Goal: Task Accomplishment & Management: Manage account settings

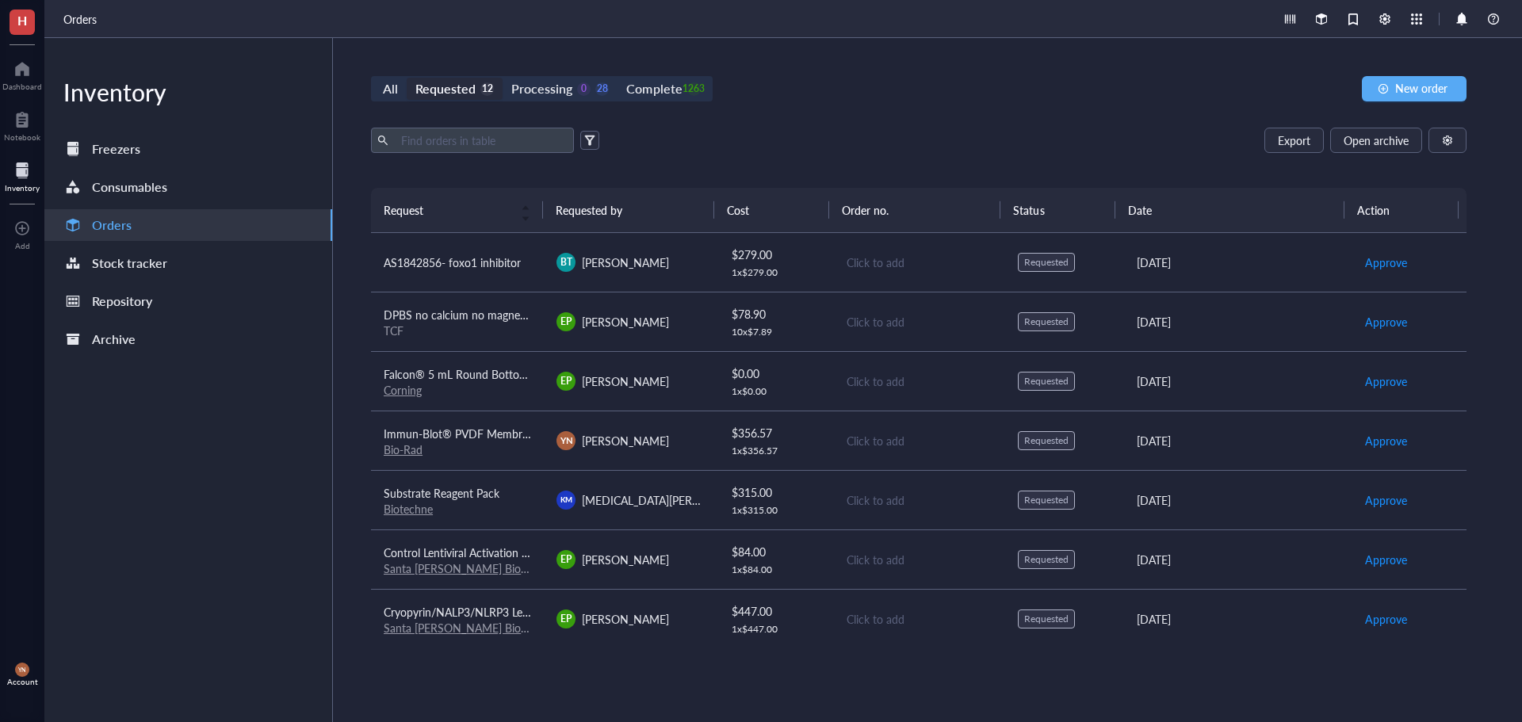
scroll to position [299, 0]
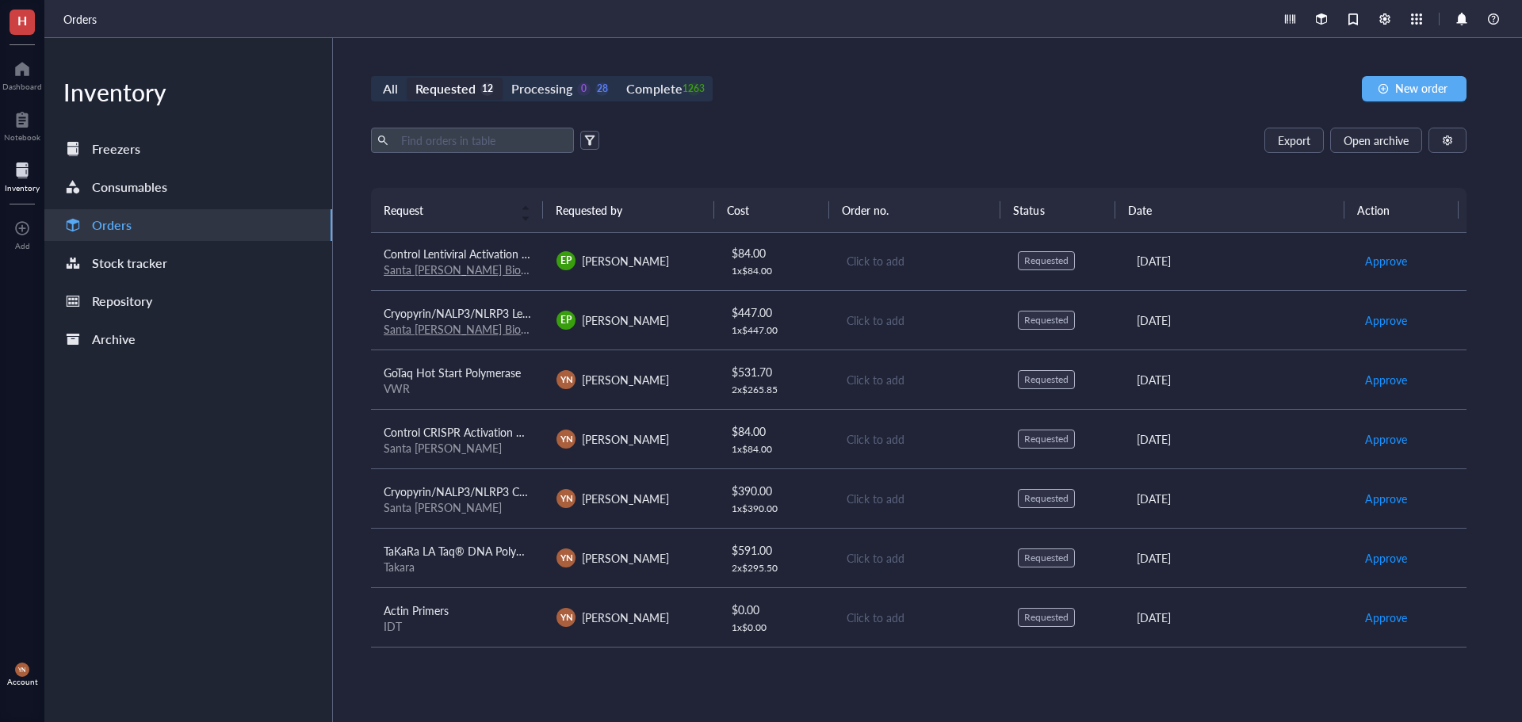
click at [1035, 105] on div "All Requested 12 Processing 0 28 Complete 1263 New order Export Open archive Re…" at bounding box center [918, 380] width 1171 height 684
click at [655, 96] on div "Complete" at bounding box center [653, 89] width 55 height 22
click at [617, 78] on input "Complete 1263" at bounding box center [617, 78] width 0 height 0
click at [485, 152] on span at bounding box center [472, 140] width 203 height 25
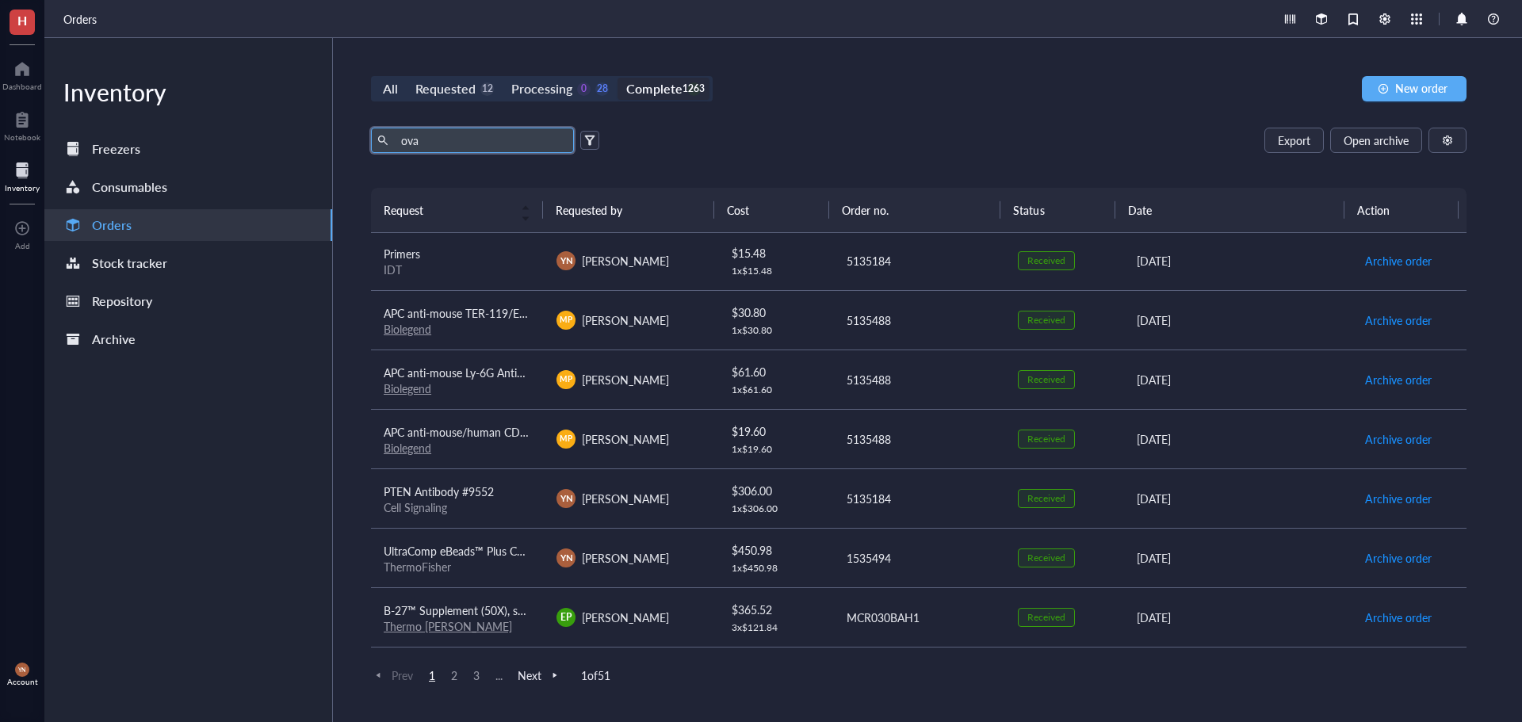
type input "ova"
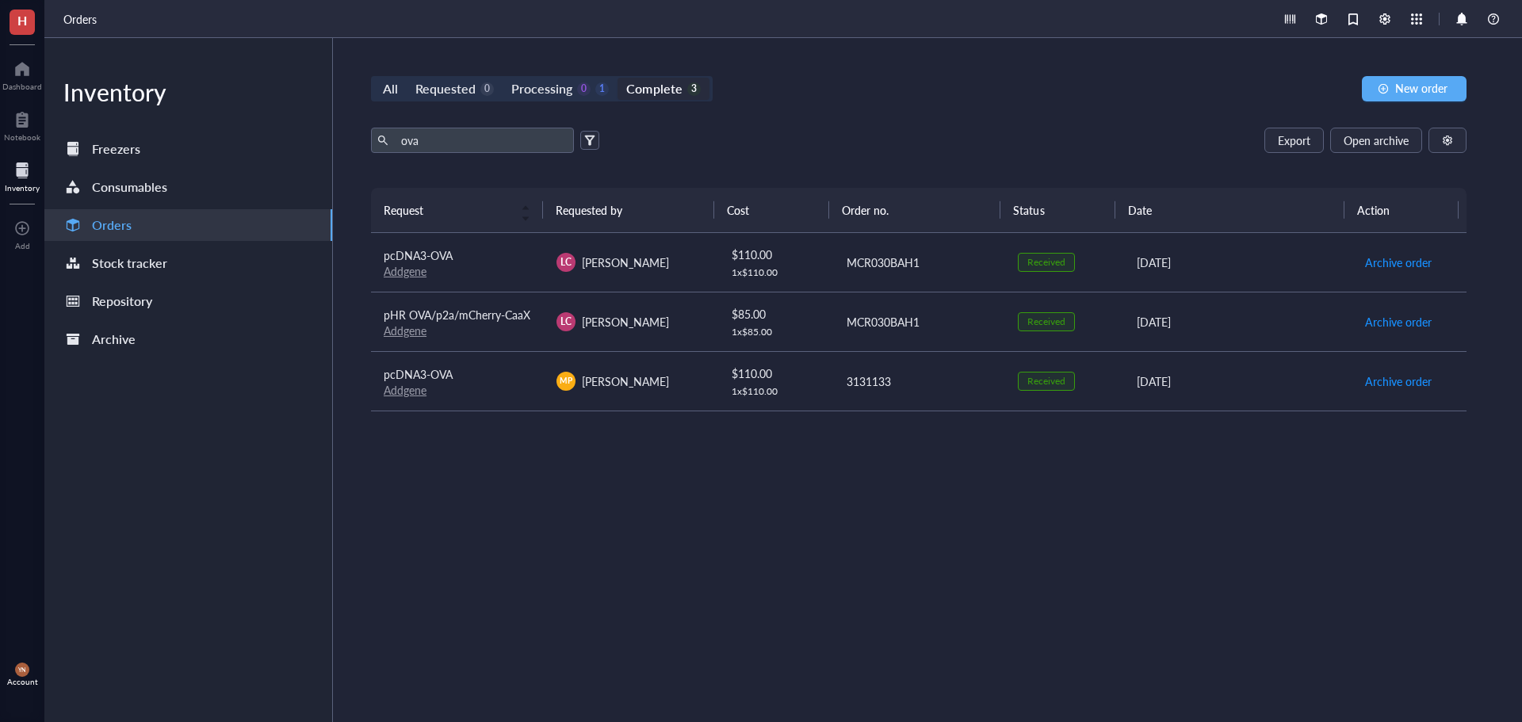
click at [713, 160] on div "ova Export Open archive Requester Requested on Source / Vendor Last updated" at bounding box center [918, 158] width 1095 height 60
click at [517, 506] on div "Request Requested by Cost Order no. Status Date Action pcDNA3-OVA Addgene LC [P…" at bounding box center [918, 417] width 1095 height 459
drag, startPoint x: 445, startPoint y: 143, endPoint x: 352, endPoint y: 144, distance: 92.7
click at [352, 144] on div "All Requested 0 Processing 0 1 Complete 3 New order ova Export Open archive Req…" at bounding box center [918, 380] width 1171 height 684
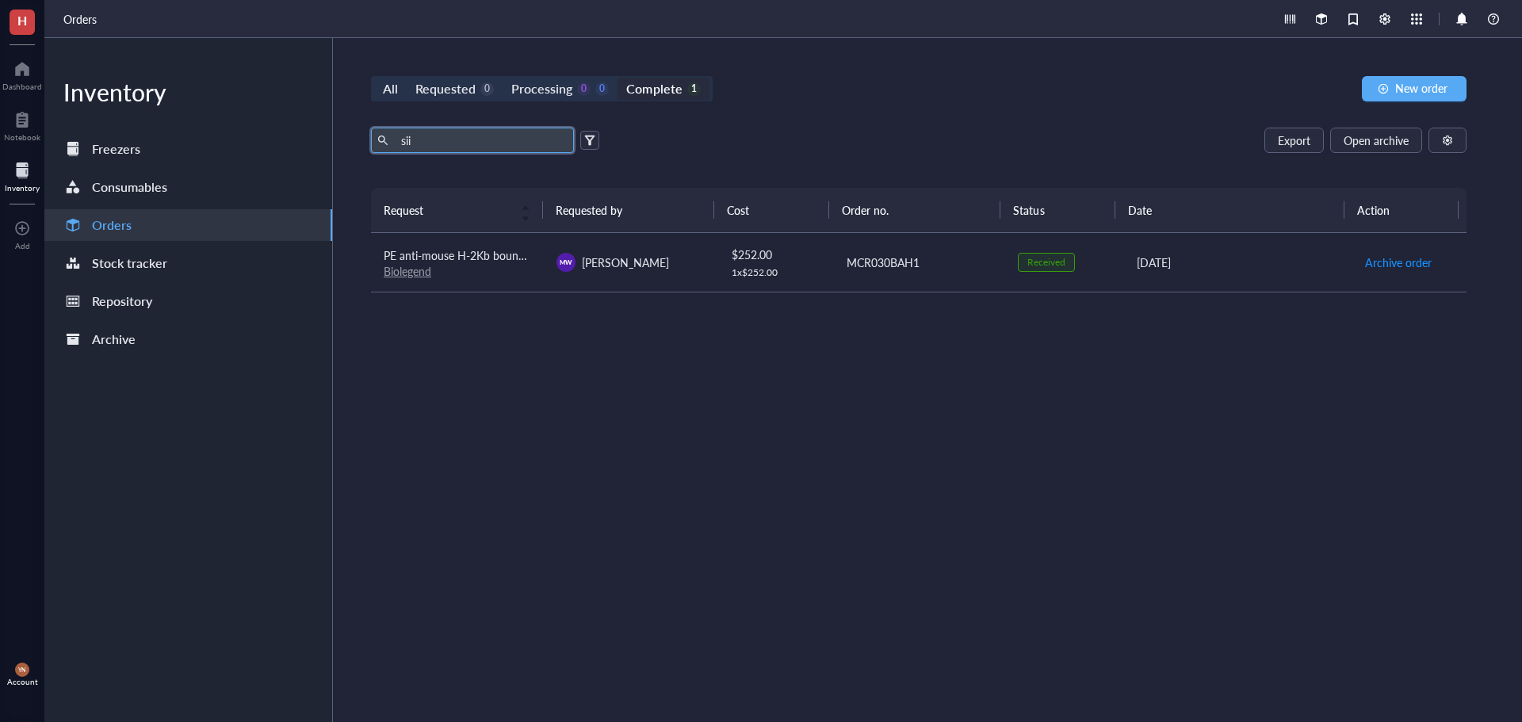
type input "sii"
click at [483, 265] on div "Biolegend" at bounding box center [457, 271] width 147 height 14
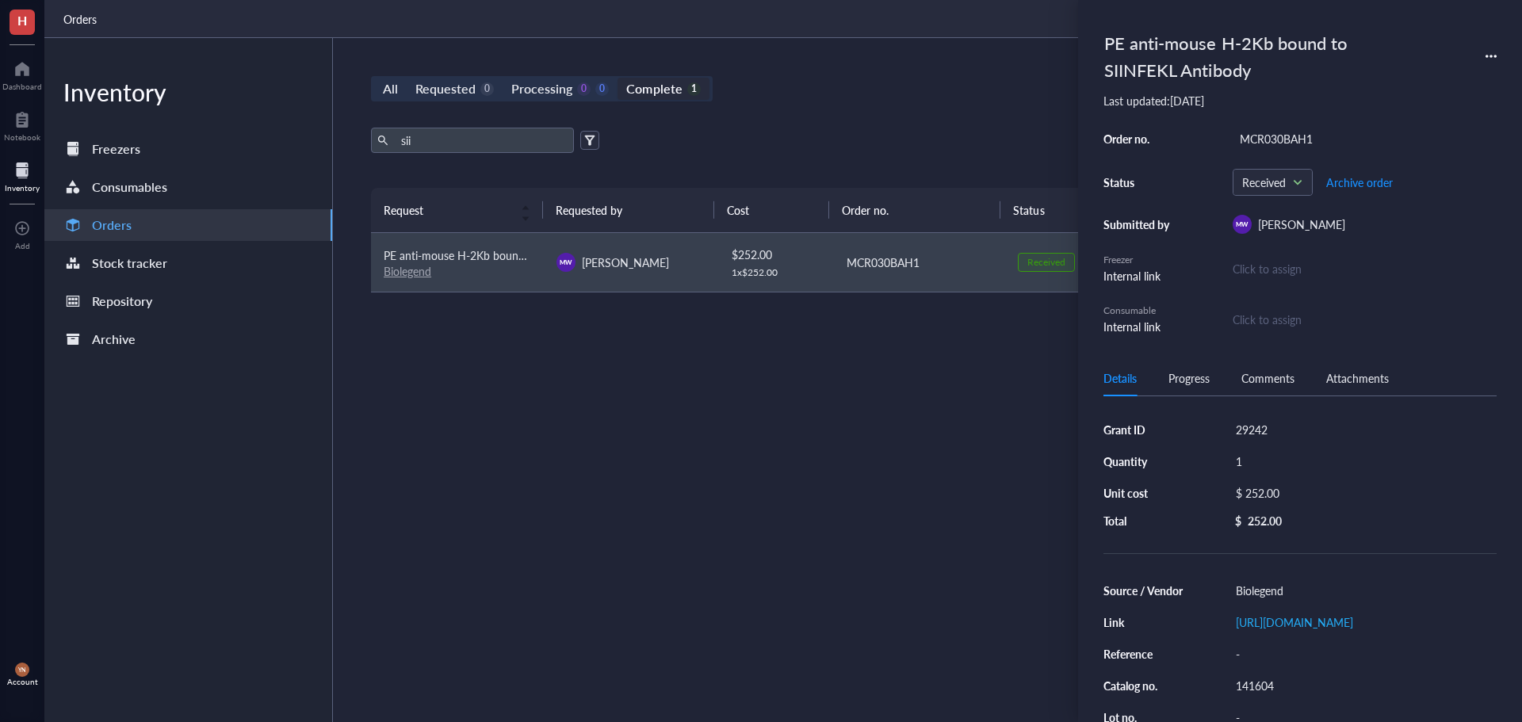
click at [957, 105] on div "All Requested 0 Processing 0 0 Complete 1 New order sii Export Open archive Req…" at bounding box center [918, 380] width 1171 height 684
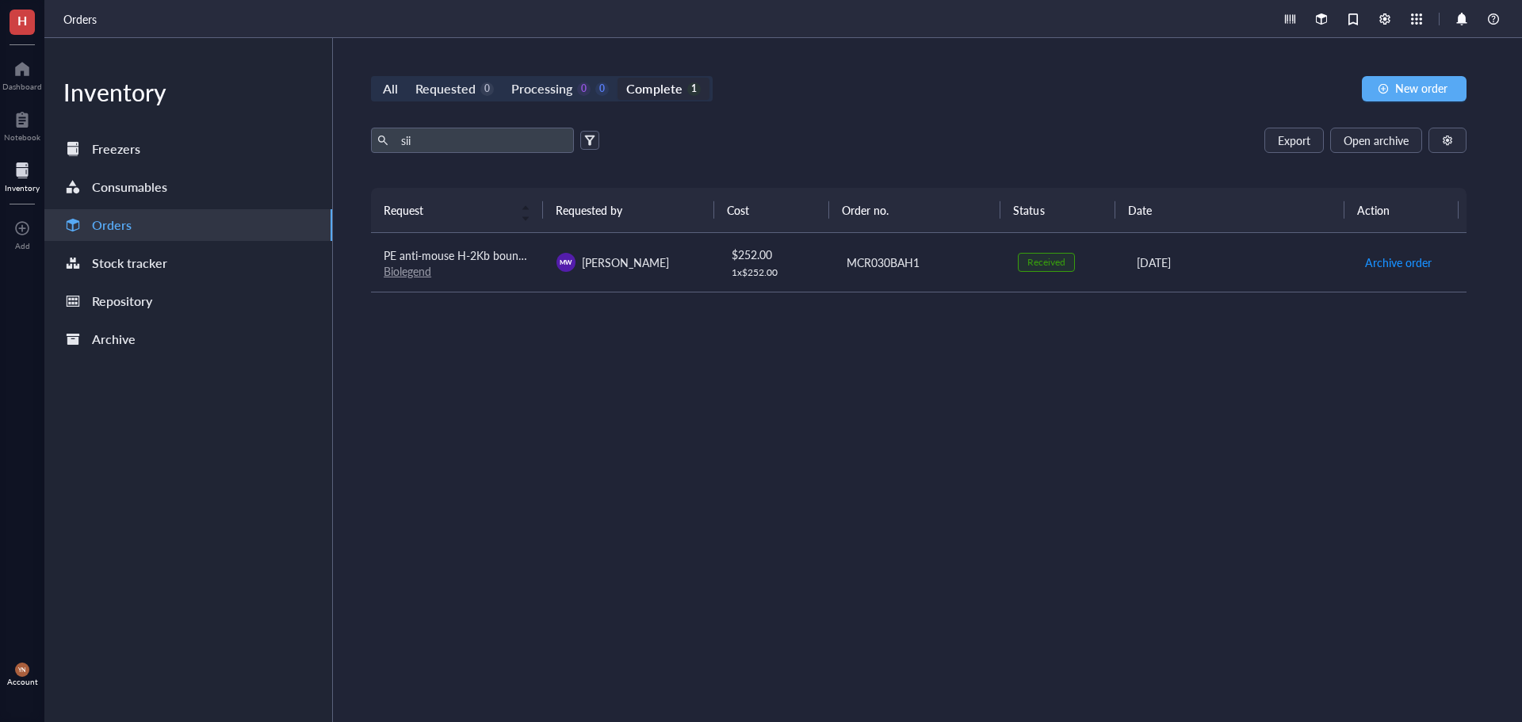
click at [471, 275] on div "Biolegend" at bounding box center [457, 271] width 147 height 14
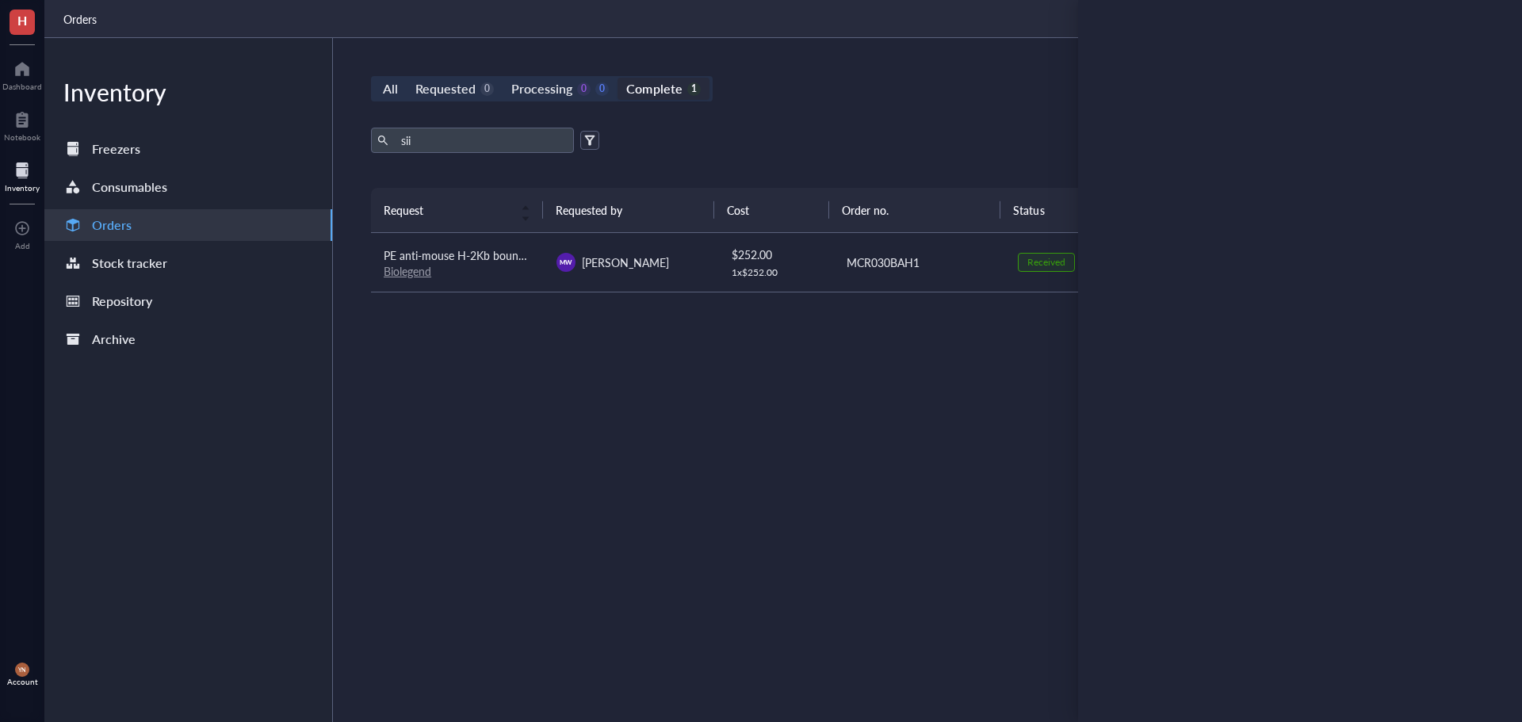
click at [797, 105] on div "All Requested 0 Processing 0 0 Complete 1 New order sii Export Open archive Req…" at bounding box center [918, 380] width 1171 height 684
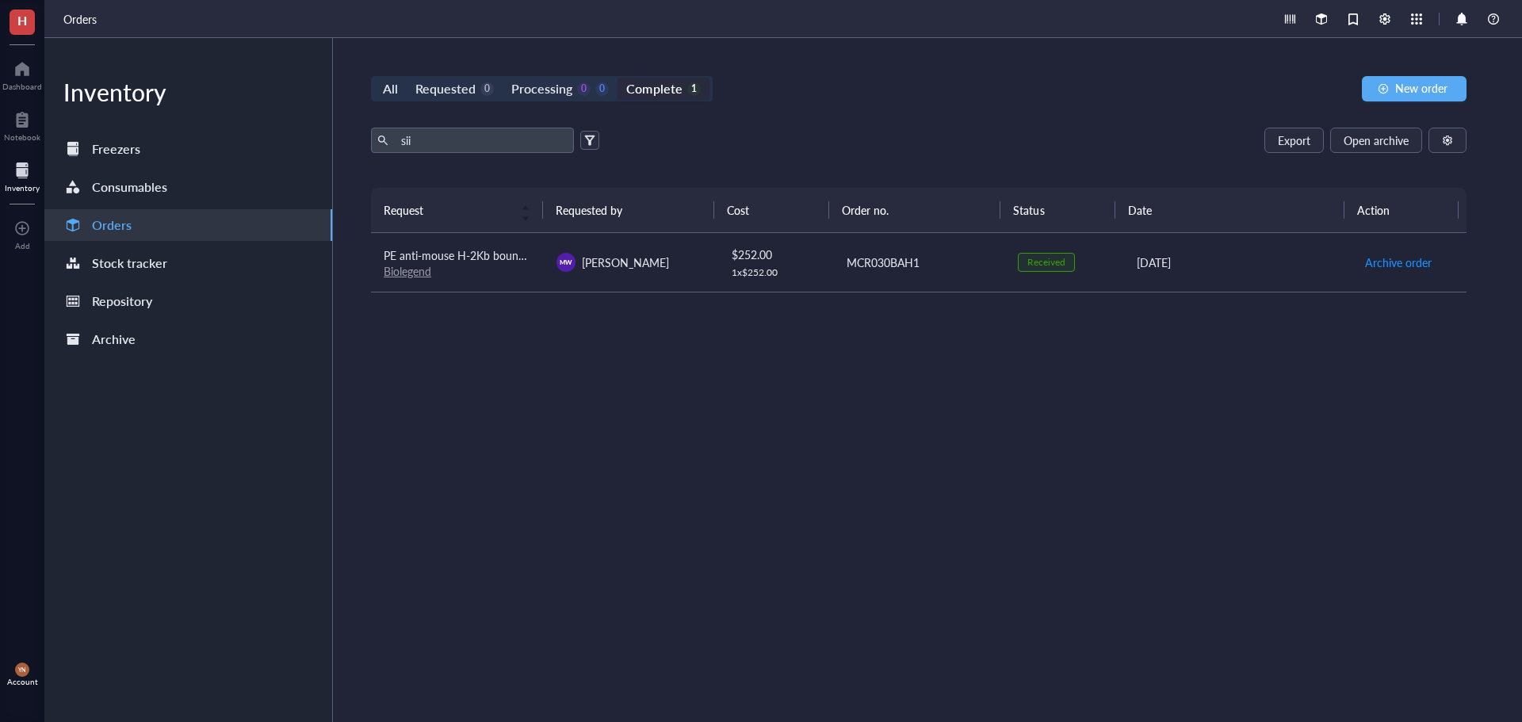
click at [501, 253] on span "PE anti-mouse H-2Kb bound to SIINFEKL Antibody" at bounding box center [510, 255] width 252 height 16
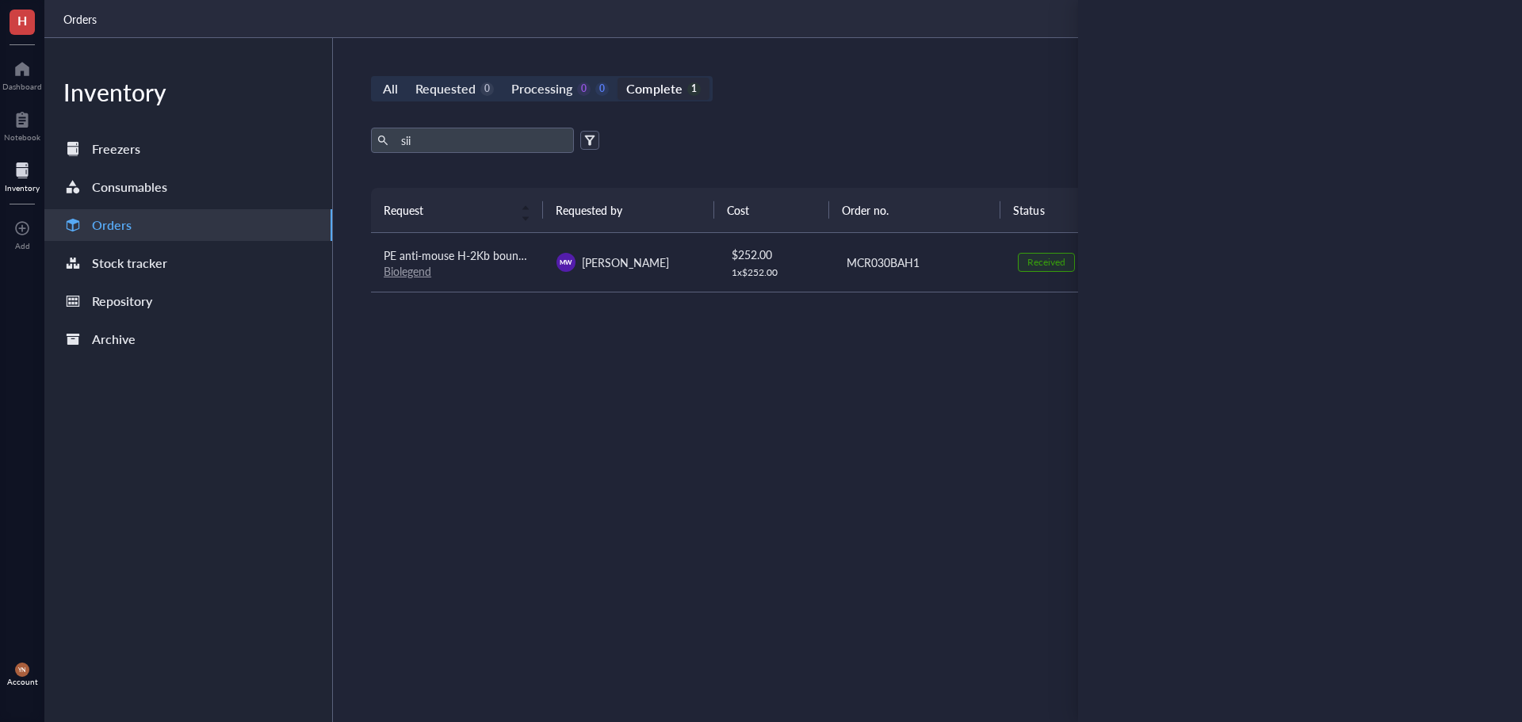
click at [756, 140] on div "sii Export Open archive" at bounding box center [918, 140] width 1095 height 25
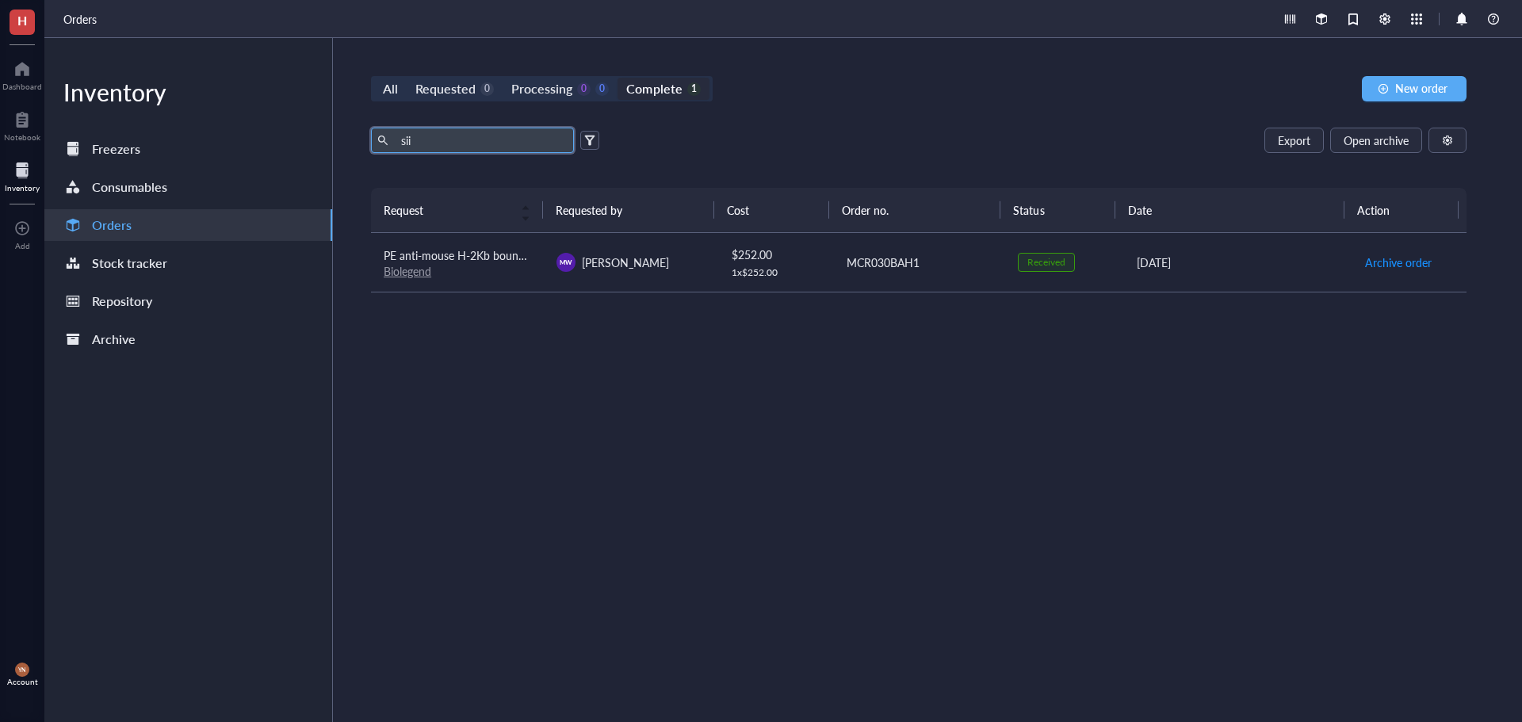
drag, startPoint x: 417, startPoint y: 142, endPoint x: 352, endPoint y: 142, distance: 65.0
click at [352, 142] on div "All Requested 0 Processing 0 0 Complete 1 New order sii Export Open archive Req…" at bounding box center [918, 380] width 1171 height 684
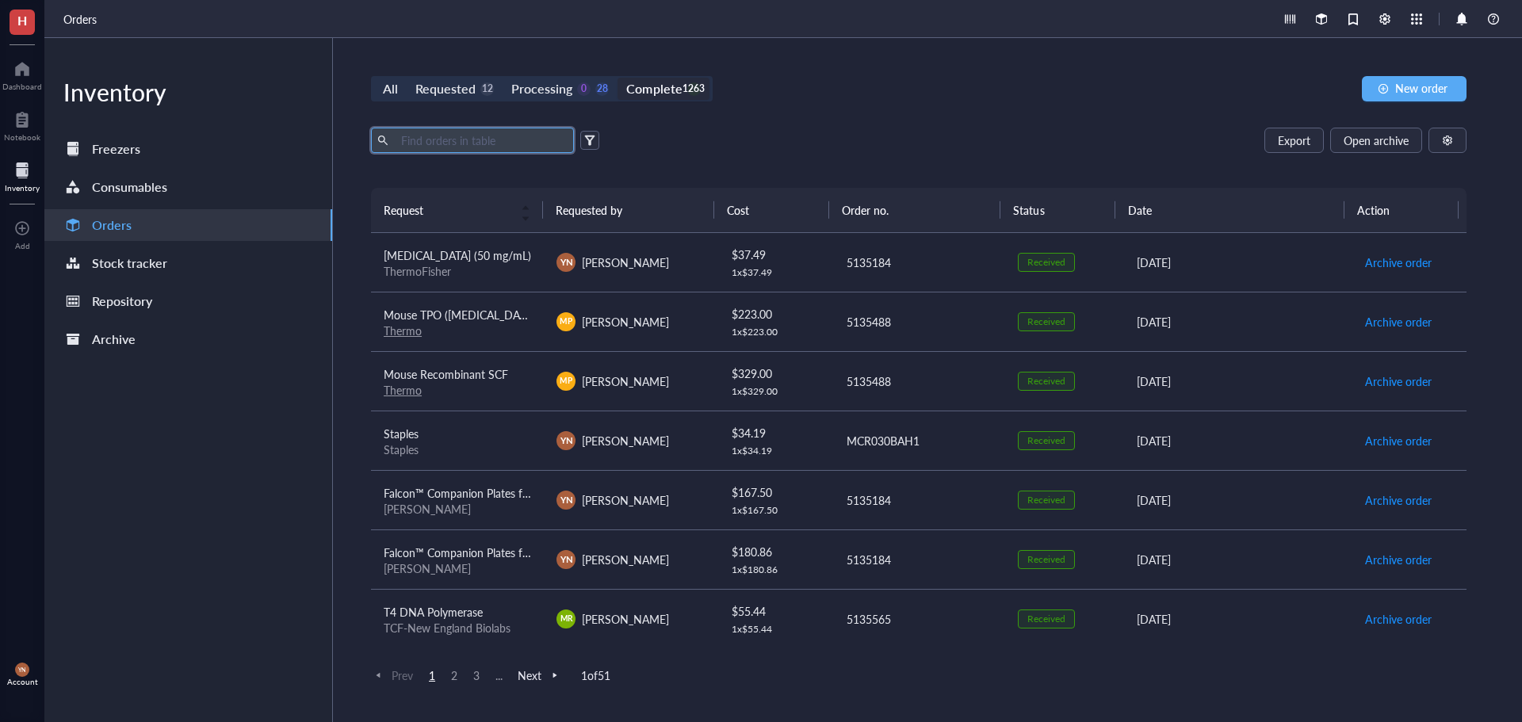
click at [531, 543] on td "Falcon™ Companion Plates for Cell Culture Inserts - 12 [PERSON_NAME] [PERSON_NA…" at bounding box center [457, 558] width 173 height 59
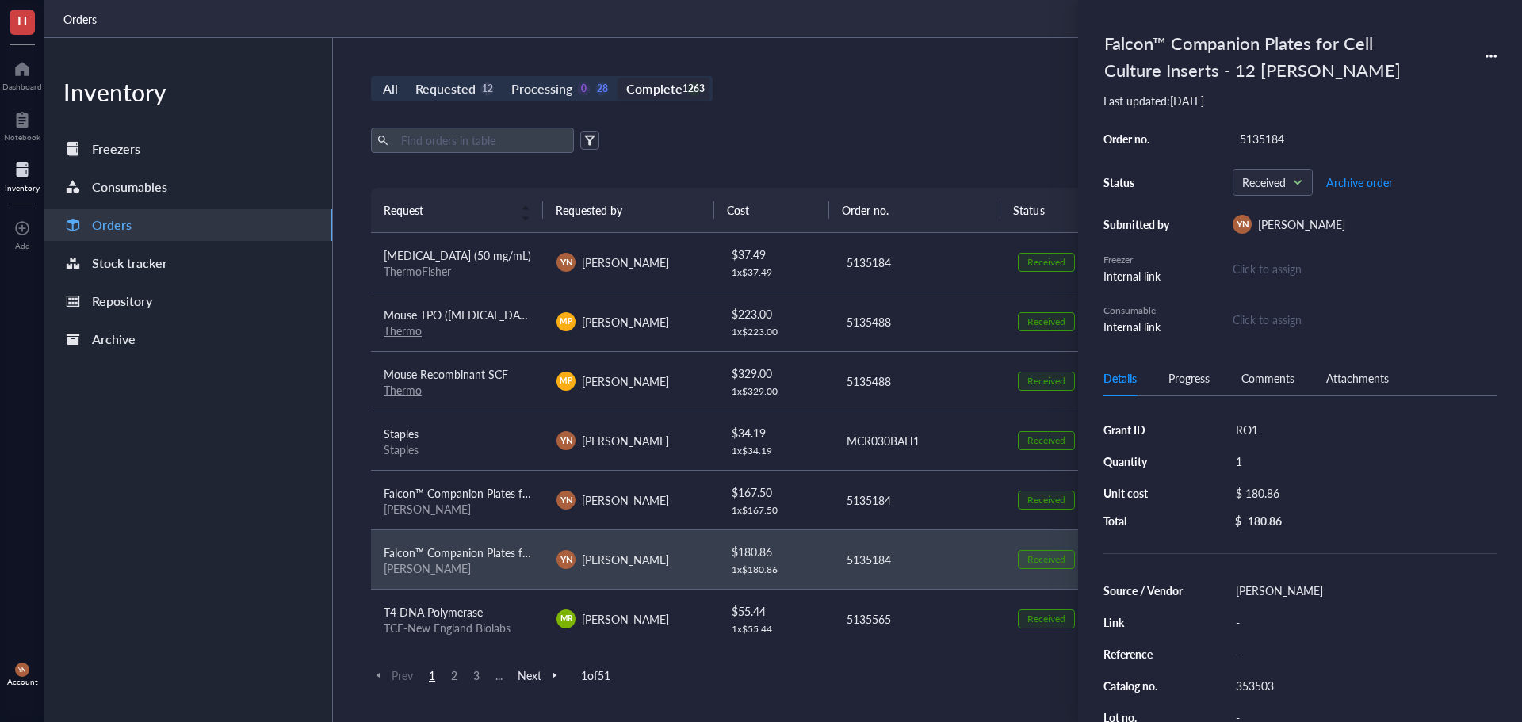
click at [770, 159] on div "Export Open archive Requester Requested on Source / Vendor Last updated" at bounding box center [918, 158] width 1095 height 60
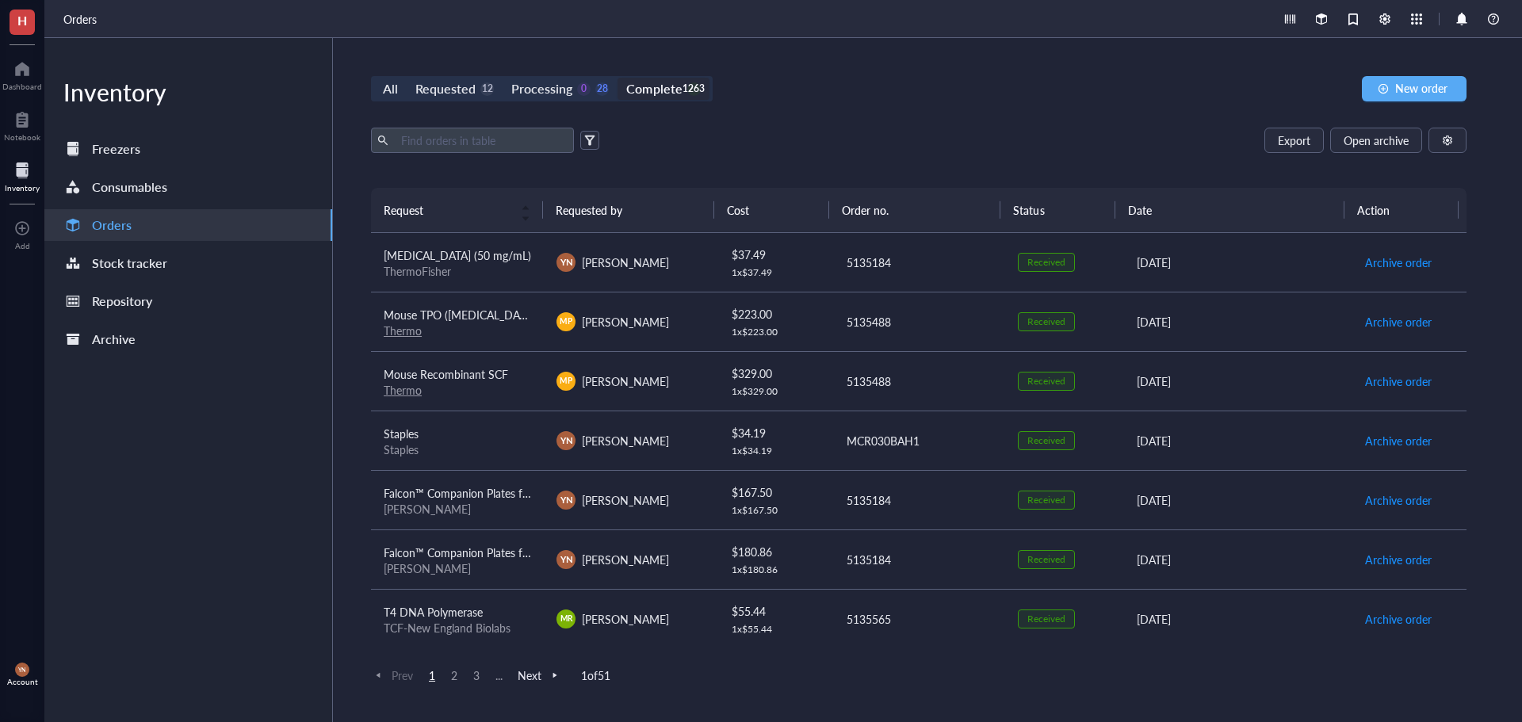
click at [903, 146] on div "Export Open archive" at bounding box center [918, 140] width 1095 height 25
click at [822, 95] on div "All Requested 12 Processing 0 28 Complete 1263 New order" at bounding box center [918, 88] width 1095 height 25
click at [464, 83] on div "Requested" at bounding box center [445, 89] width 60 height 22
click at [407, 78] on input "Requested 12" at bounding box center [407, 78] width 0 height 0
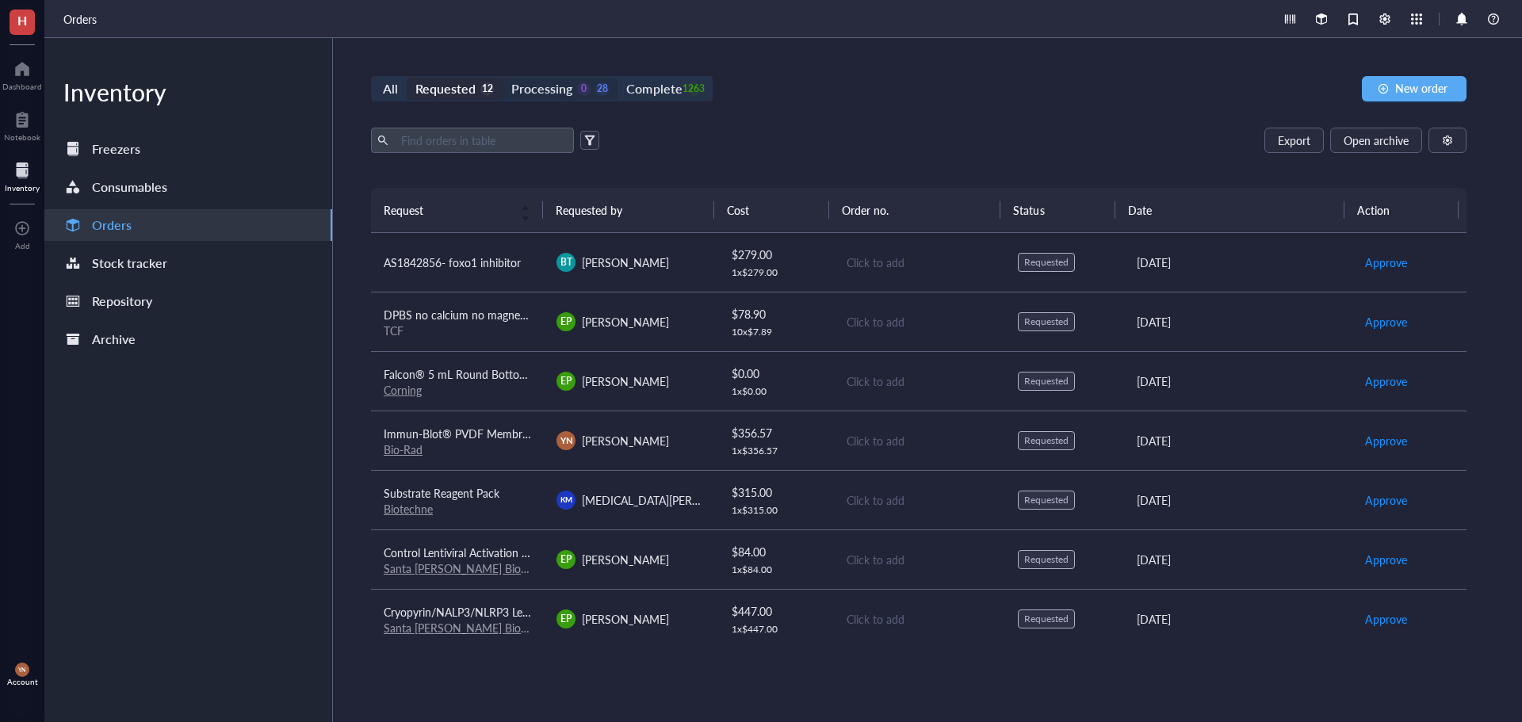
click at [515, 87] on div "Processing" at bounding box center [541, 89] width 61 height 22
click at [502, 78] on input "Processing 0 28" at bounding box center [502, 78] width 0 height 0
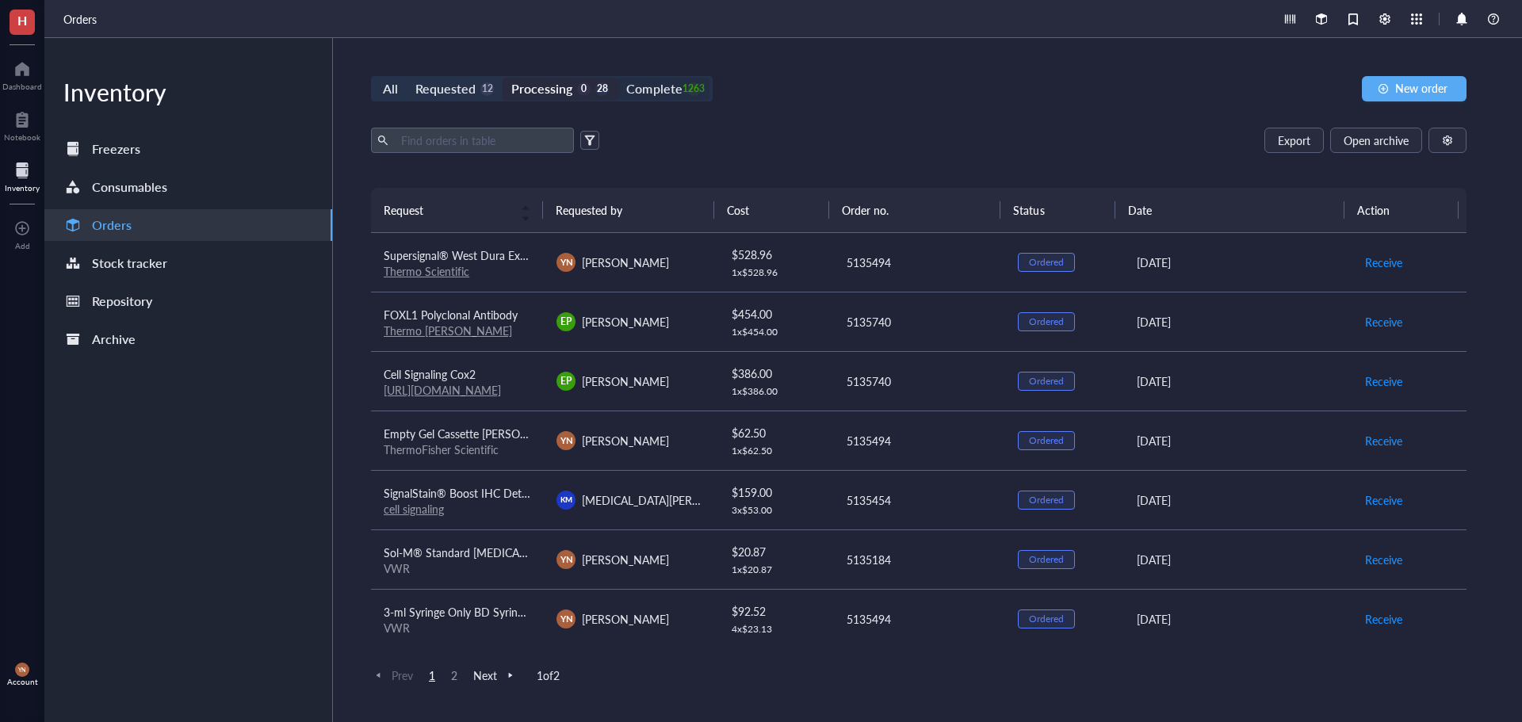
click at [652, 87] on div "Complete" at bounding box center [653, 89] width 55 height 22
click at [617, 78] on input "Complete 1263" at bounding box center [617, 78] width 0 height 0
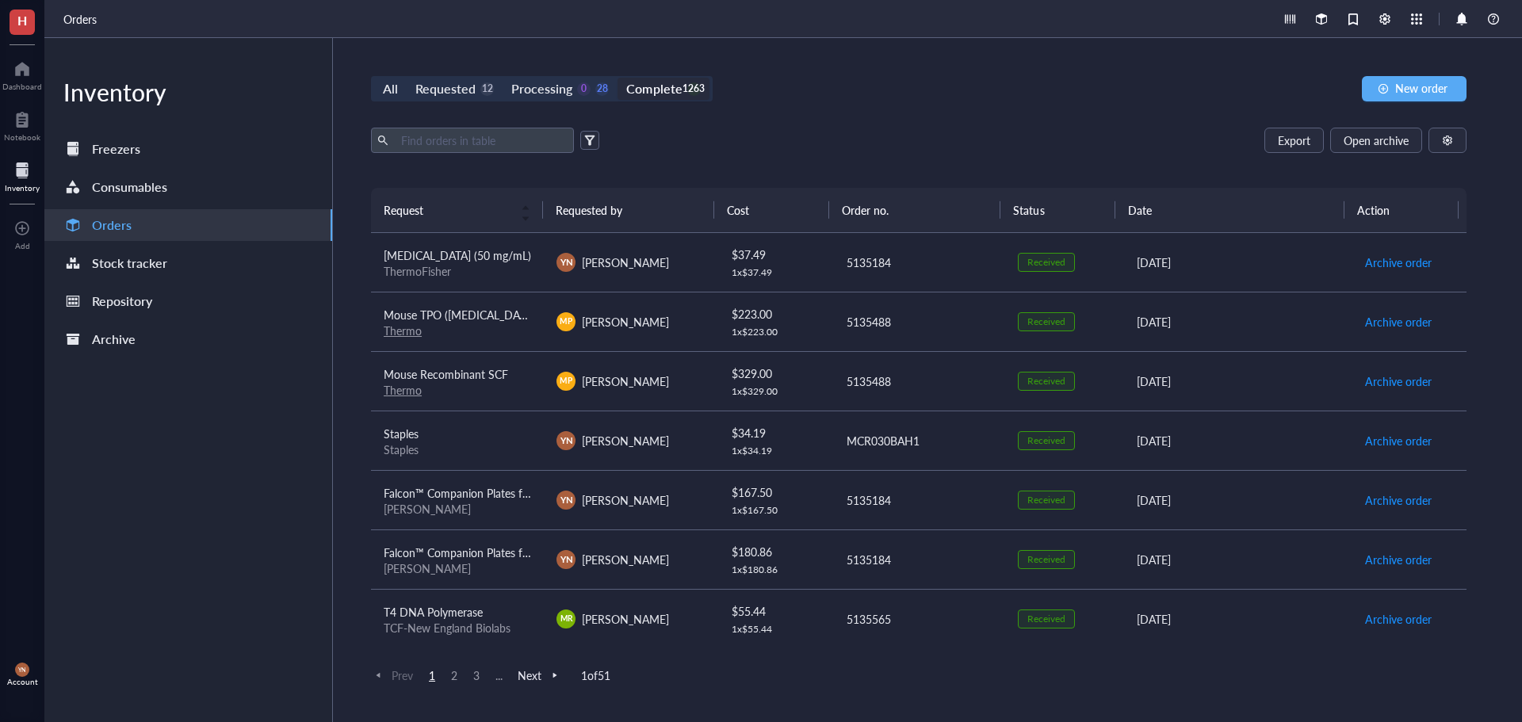
click at [797, 135] on div "Export Open archive" at bounding box center [918, 140] width 1095 height 25
click at [472, 86] on div "Requested" at bounding box center [445, 89] width 60 height 22
click at [407, 78] on input "Requested 12" at bounding box center [407, 78] width 0 height 0
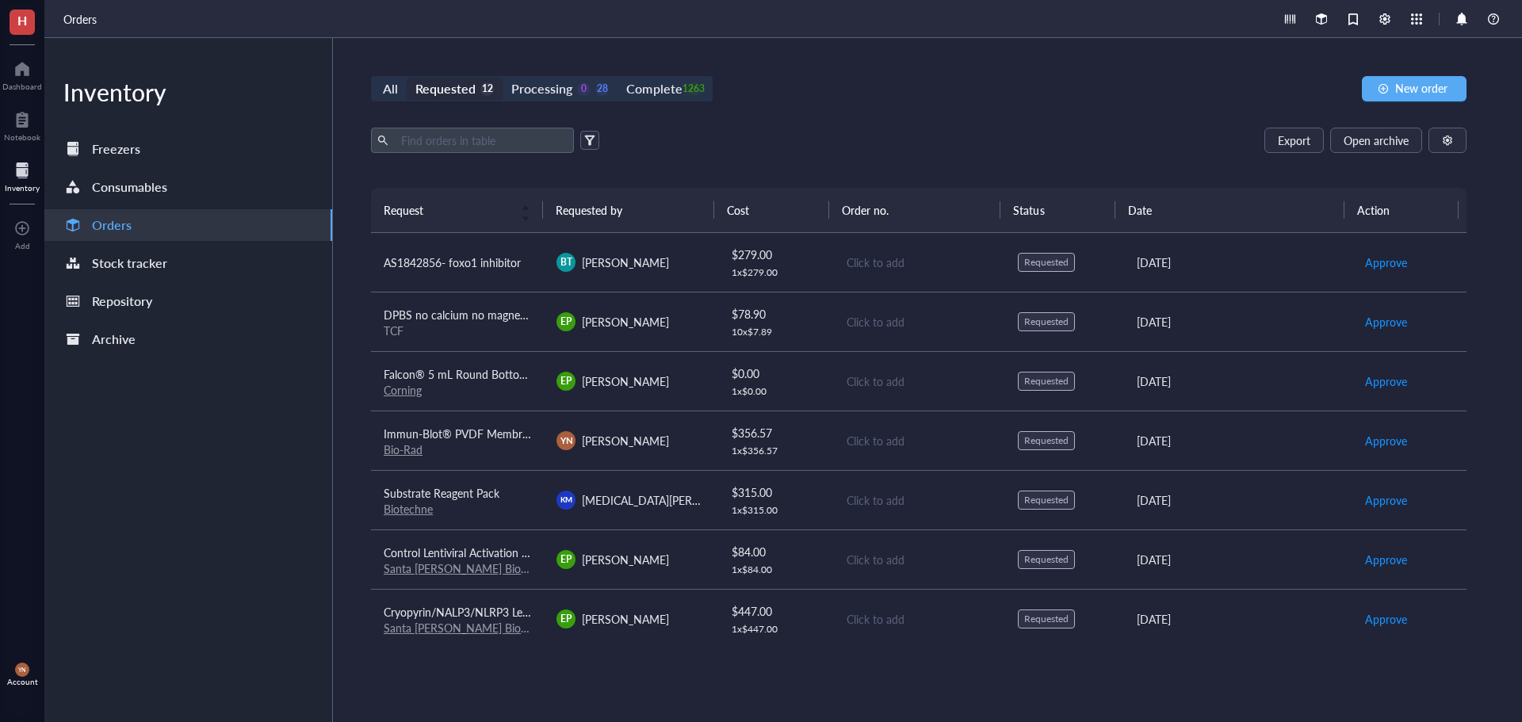
click at [851, 132] on div "Export Open archive" at bounding box center [918, 140] width 1095 height 25
click at [783, 147] on div "Export Open archive" at bounding box center [918, 140] width 1095 height 25
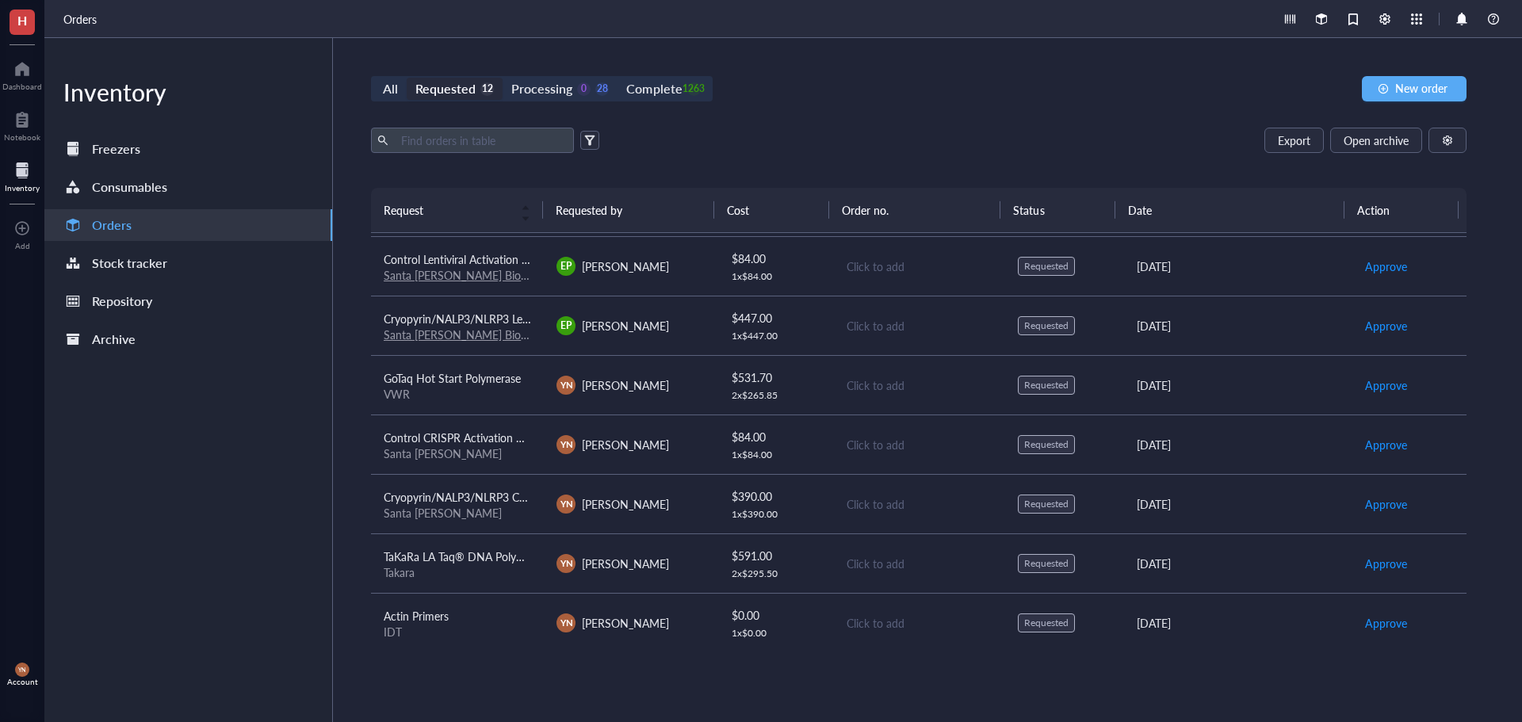
scroll to position [299, 0]
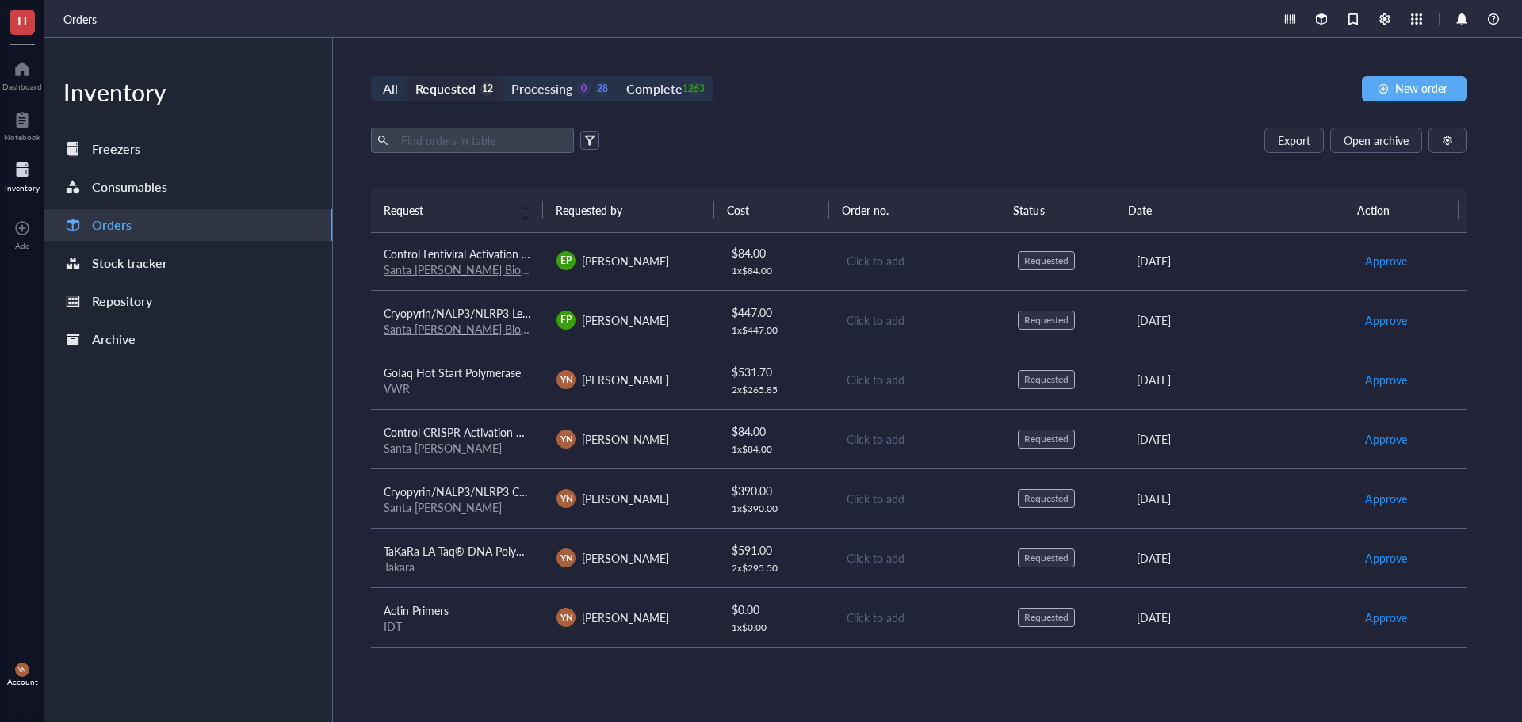
click at [762, 92] on div "All Requested 12 Processing 0 28 Complete 1263 New order" at bounding box center [918, 88] width 1095 height 25
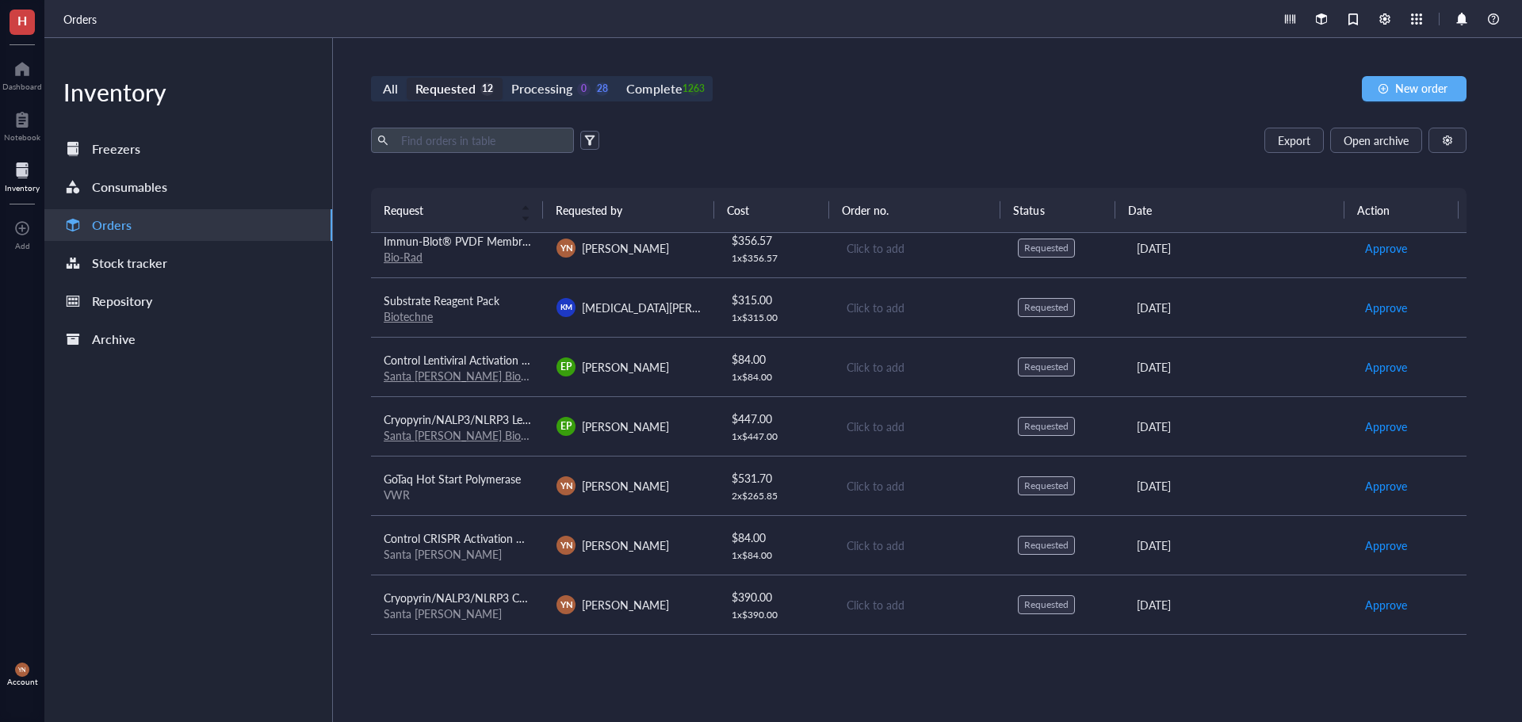
scroll to position [0, 0]
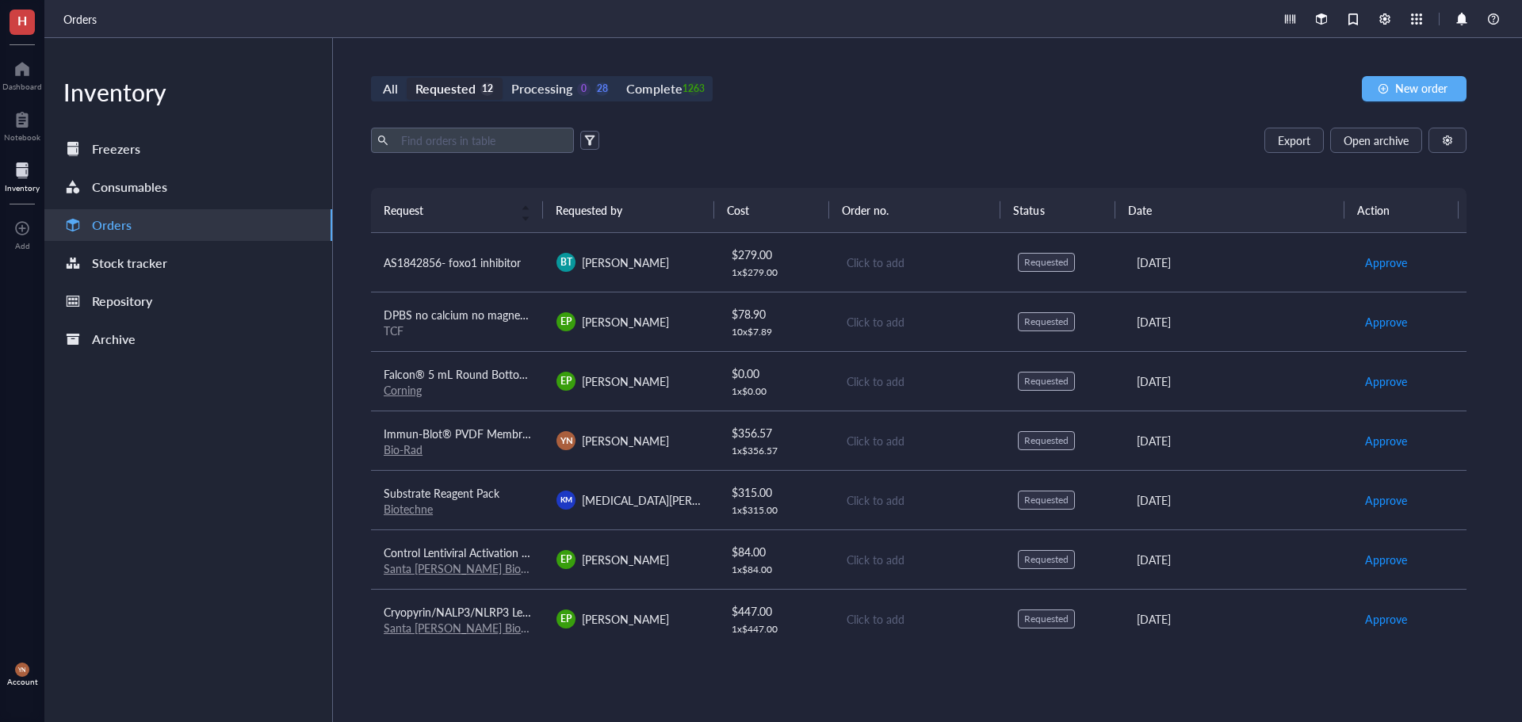
click at [862, 141] on div "Export Open archive" at bounding box center [918, 140] width 1095 height 25
click at [884, 133] on div "Export Open archive" at bounding box center [918, 140] width 1095 height 25
click at [546, 86] on div "Processing" at bounding box center [541, 89] width 61 height 22
click at [502, 78] on input "Processing 0 28" at bounding box center [502, 78] width 0 height 0
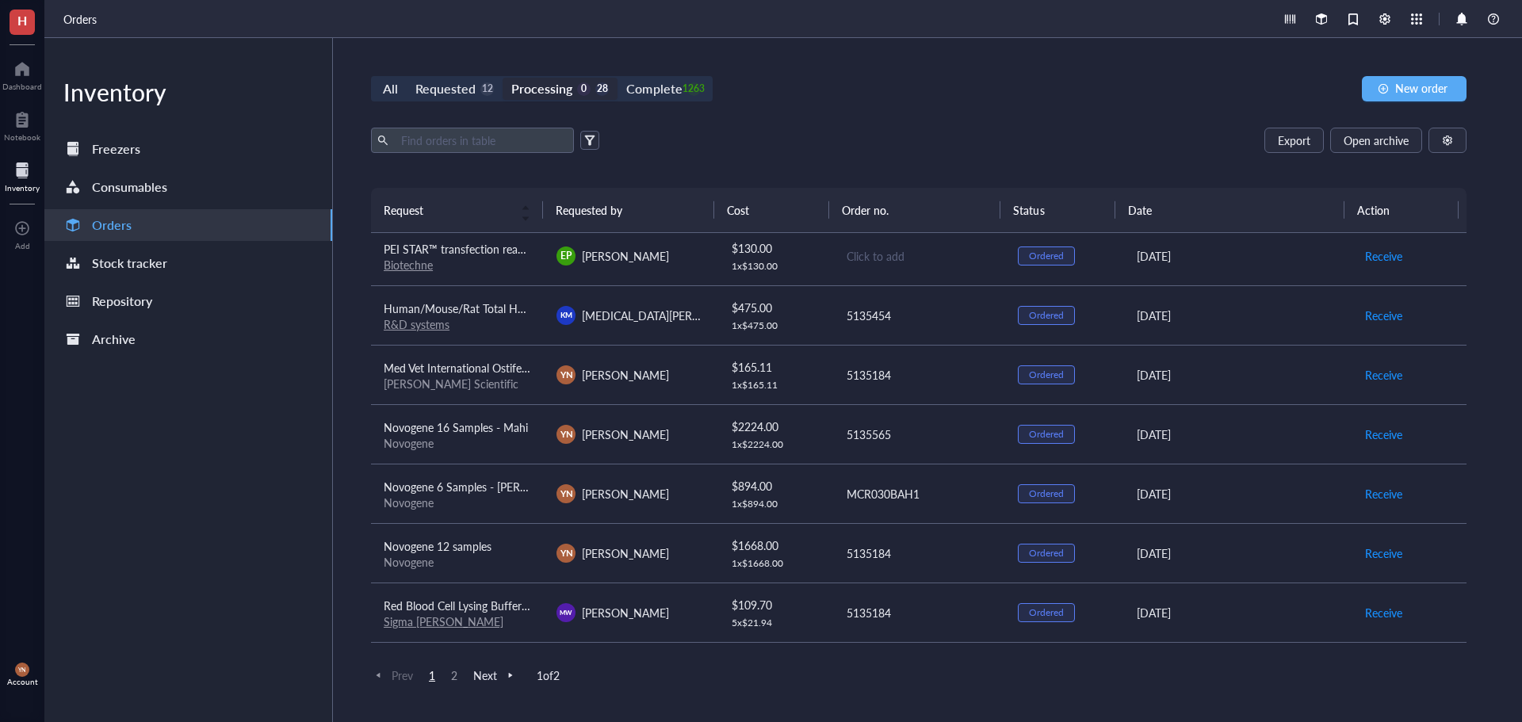
scroll to position [1030, 0]
